Goal: Navigation & Orientation: Find specific page/section

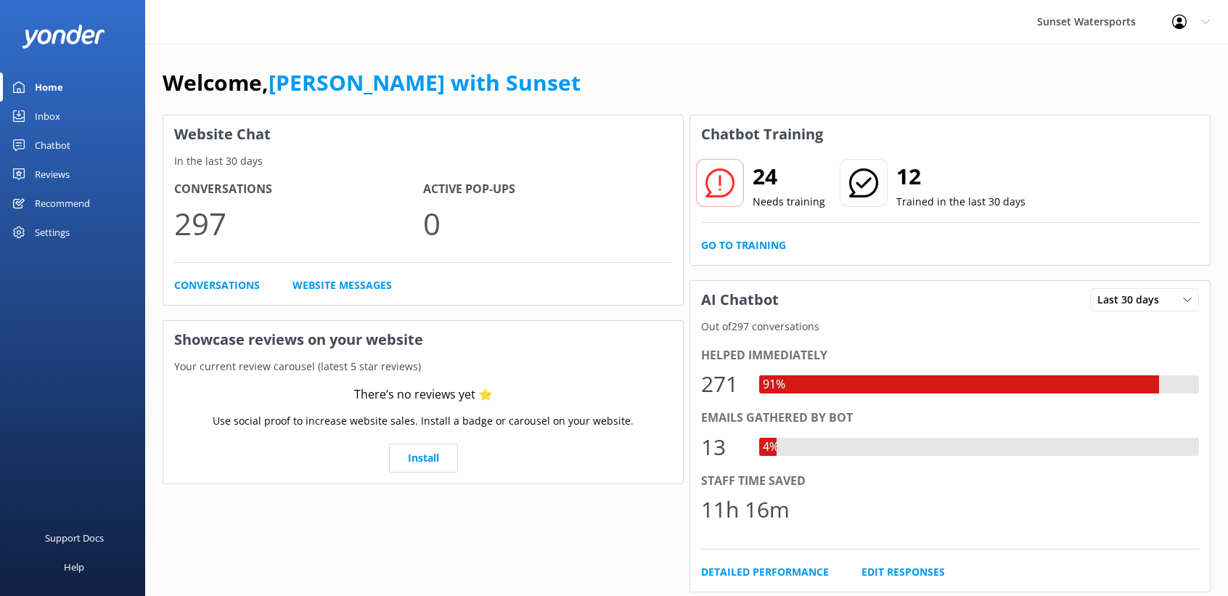
click at [52, 120] on div "Inbox" at bounding box center [47, 116] width 25 height 29
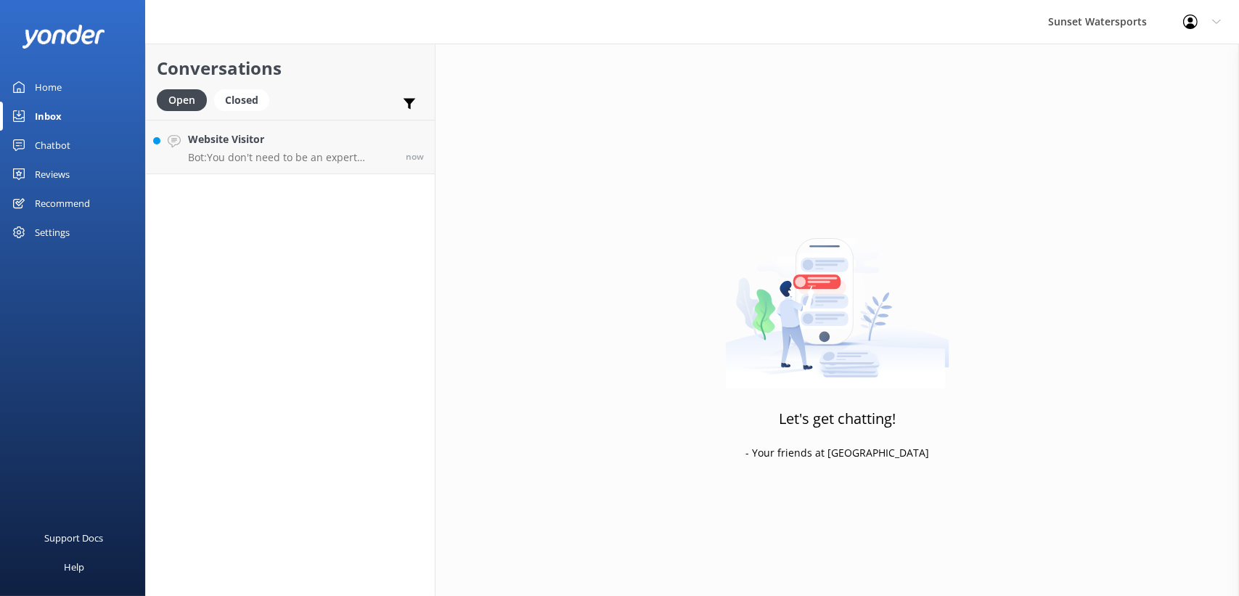
click at [56, 81] on div "Home" at bounding box center [48, 87] width 27 height 29
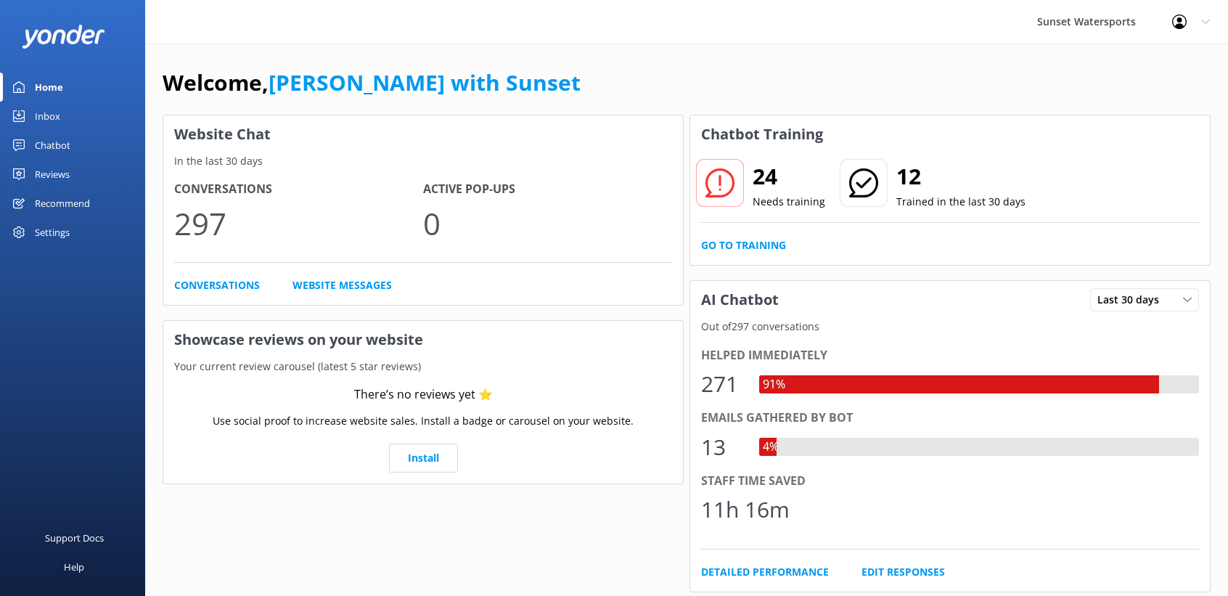
click at [626, 517] on div "Website Chat In the last 30 days Conversations 297 Active Pop-ups 0 Conversatio…" at bounding box center [423, 520] width 527 height 817
